Goal: Task Accomplishment & Management: Use online tool/utility

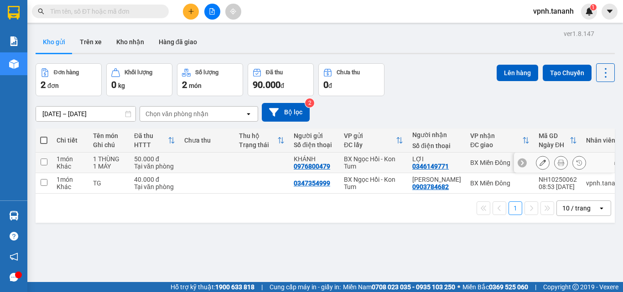
drag, startPoint x: 45, startPoint y: 161, endPoint x: 44, endPoint y: 176, distance: 14.2
click at [44, 162] on input "checkbox" at bounding box center [44, 162] width 7 height 7
checkbox input "true"
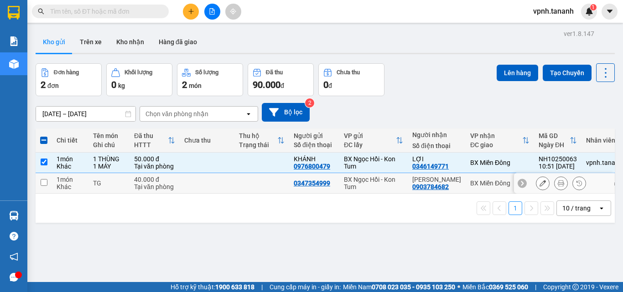
click at [43, 179] on input "checkbox" at bounding box center [44, 182] width 7 height 7
checkbox input "true"
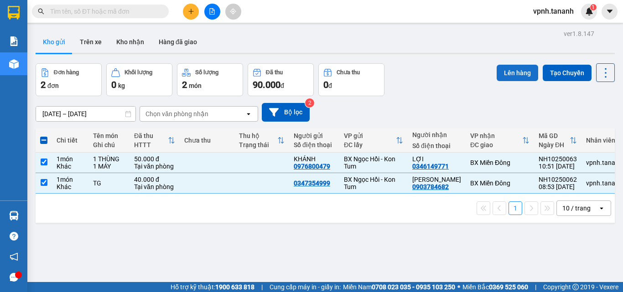
click at [506, 74] on button "Lên hàng" at bounding box center [516, 73] width 41 height 16
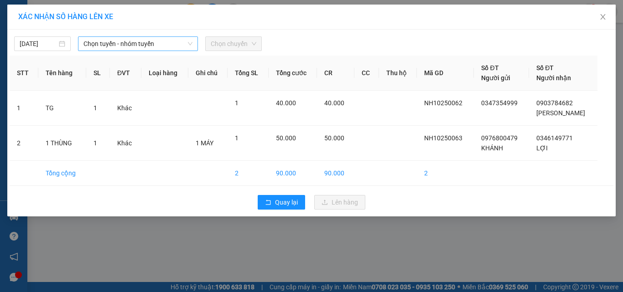
click at [125, 39] on span "Chọn tuyến - nhóm tuyến" at bounding box center [137, 44] width 109 height 14
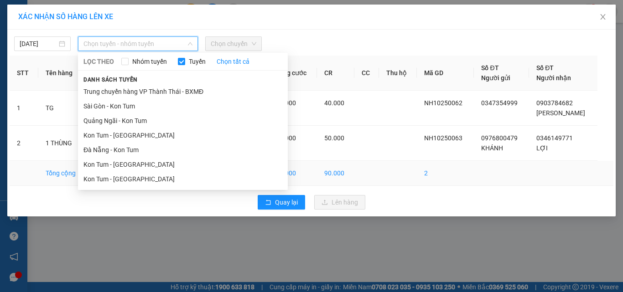
drag, startPoint x: 133, startPoint y: 181, endPoint x: 136, endPoint y: 170, distance: 11.3
click at [134, 181] on li "Kon Tum - [GEOGRAPHIC_DATA]" at bounding box center [183, 179] width 210 height 15
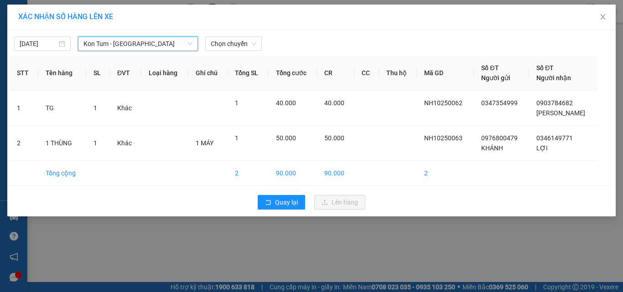
click at [223, 35] on div "[DATE] Kon Tum - [GEOGRAPHIC_DATA] [GEOGRAPHIC_DATA] Tum - [GEOGRAPHIC_DATA] LỌ…" at bounding box center [312, 41] width 604 height 19
click at [223, 35] on div "[DATE] Kon Tum - [GEOGRAPHIC_DATA] LỌC THEO Nhóm tuyến Tuyến Chọn tất cả Danh s…" at bounding box center [312, 41] width 604 height 19
click at [224, 37] on span "Chọn chuyến" at bounding box center [234, 44] width 46 height 14
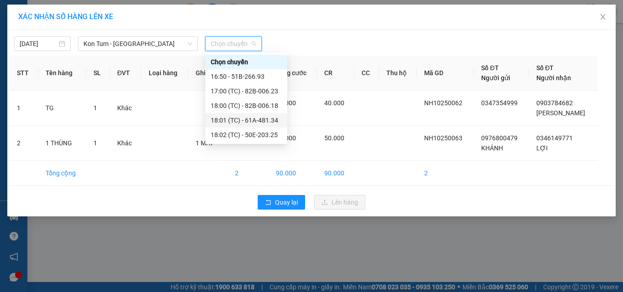
click at [243, 119] on div "18:01 (TC) - 61A-481.34" at bounding box center [246, 120] width 71 height 10
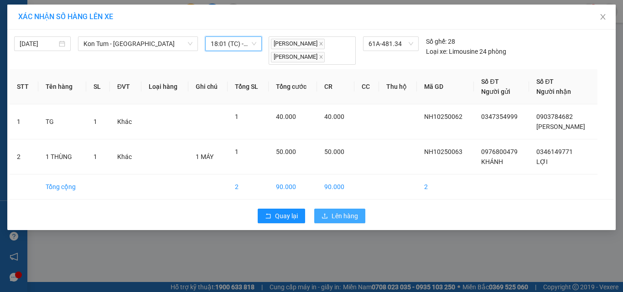
click at [322, 221] on button "Lên hàng" at bounding box center [339, 216] width 51 height 15
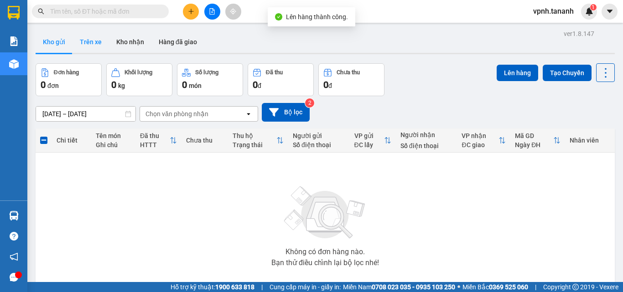
click at [95, 40] on button "Trên xe" at bounding box center [90, 42] width 36 height 22
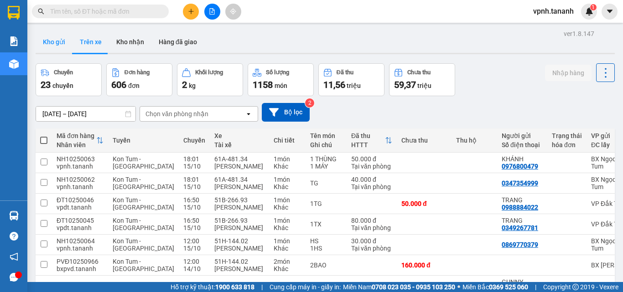
click at [54, 47] on button "Kho gửi" at bounding box center [54, 42] width 37 height 22
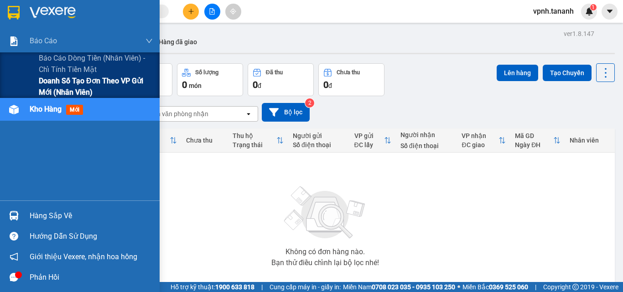
click at [39, 86] on span "Doanh số tạo đơn theo VP gửi mới (nhân viên)" at bounding box center [96, 86] width 114 height 23
